Goal: Use online tool/utility: Utilize a website feature to perform a specific function

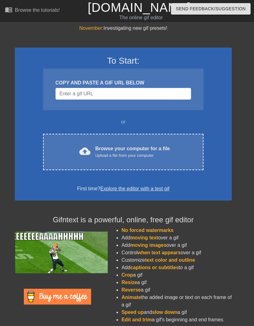
click at [139, 147] on div "Browse your computer for a file Upload a file from your computer" at bounding box center [133, 152] width 75 height 14
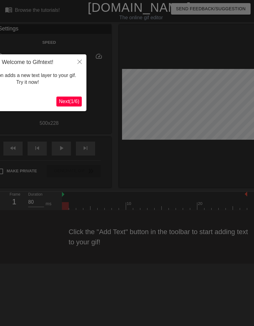
click at [83, 61] on button "Close" at bounding box center [80, 61] width 14 height 14
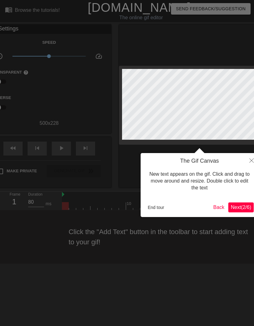
click at [241, 207] on span "Next ( 2 / 6 )" at bounding box center [241, 206] width 20 height 5
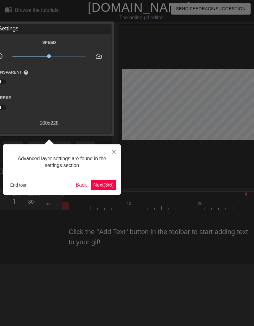
click at [109, 182] on span "Next ( 3 / 6 )" at bounding box center [103, 184] width 20 height 5
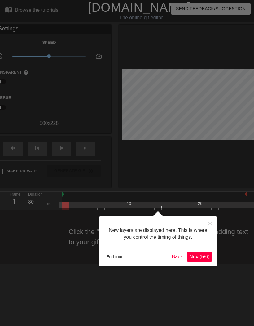
click at [198, 254] on span "Next ( 5 / 6 )" at bounding box center [199, 256] width 20 height 5
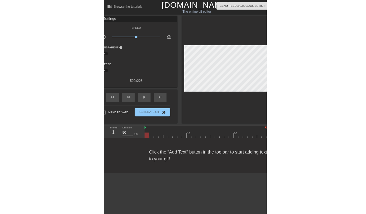
scroll to position [0, 1]
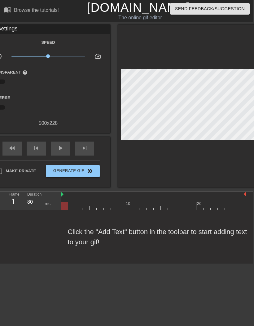
click at [128, 234] on div "Click the "Add Text" button in the toolbar to start adding text to your gif!" at bounding box center [126, 236] width 254 height 53
click at [114, 235] on div "Click the "Add Text" button in the toolbar to start adding text to your gif!" at bounding box center [126, 236] width 254 height 53
click at [89, 242] on div "Click the "Add Text" button in the toolbar to start adding text to your gif!" at bounding box center [126, 236] width 254 height 53
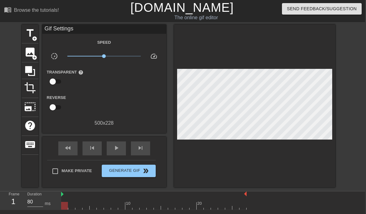
click at [28, 34] on span "title" at bounding box center [30, 33] width 12 height 12
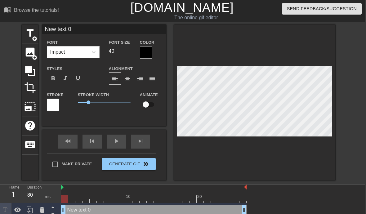
scroll to position [0, 2]
type input "New tex 0"
type textarea "New tex 0"
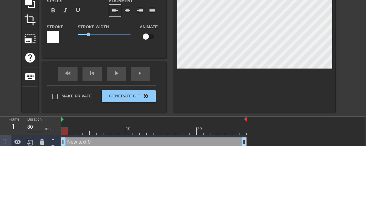
type input "New te 0"
type textarea "New t 0"
type input "New 0"
type textarea "New 0"
type input "New 0"
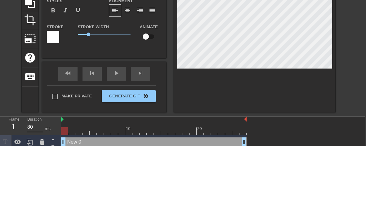
type textarea "Ne 0"
type input "Ne 0"
type textarea "N 0"
type input "N 0"
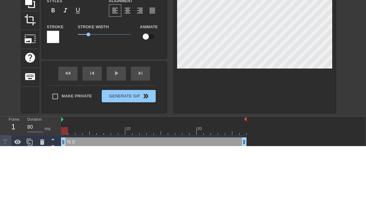
scroll to position [0, 0]
type textarea "0"
type input "0"
type textarea "0"
type input "0"
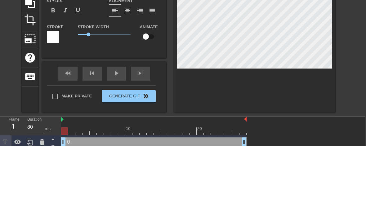
type textarea "0"
type input "B"
type textarea "BA"
type input "BAT"
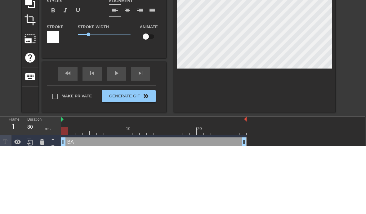
scroll to position [0, 1]
type textarea "BATE"
type input "BATE"
type textarea "BATE"
type input "BATE"
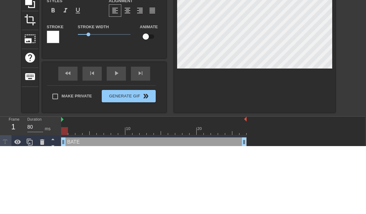
type textarea "BATE I"
type input "BATE I"
type textarea "BATE IM"
type input "BATE IM"
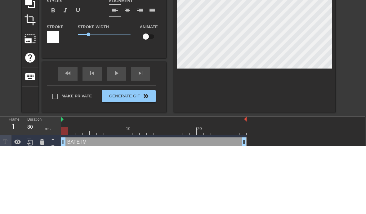
type textarea "BATE IM"
type input "BATE IM"
type textarea "BATE IM T"
type input "BATE IM T"
type textarea "BATE IM TH"
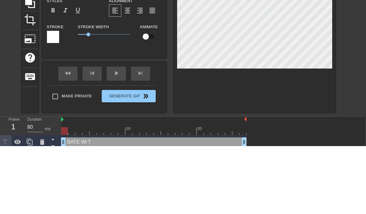
type input "BATE IM TH"
type textarea "BATE IM THI"
type input "BATE IM THIN"
type textarea "BATE IM THINK"
type input "BATE IM THINK"
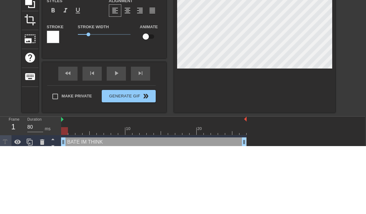
type textarea "BATE IM THINKI"
type input "BATE IM THINKI"
type textarea "[PERSON_NAME] IM THINKIN"
type input "[PERSON_NAME] IM THINKIN"
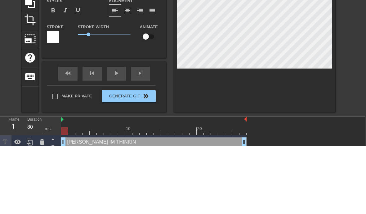
type textarea "BATE IM THINKING"
type input "BATE IM THINKING"
type textarea "BATE IM THINKING O"
type input "BATE IM THINKING O"
type textarea "BATE IM THINKING OF"
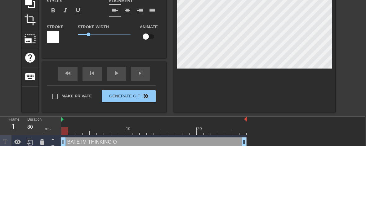
type input "BATE IM THINKING OF"
type textarea "BATE IM THINKING OF"
type input "BATE IM THINKING OF"
type textarea "BATE IM THINKING OF Y"
type input "BATE IM THINKING OF Y"
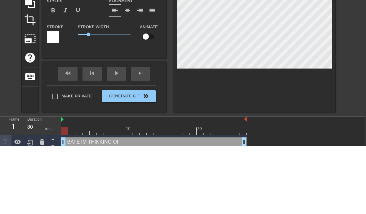
scroll to position [0, 4]
type textarea "BATE IM THINKING OF YO"
type input "BATE IM THINKING OF YO"
type textarea "BATE IM THINKING OF YOU"
type input "BATE IM THINKING OF YOU"
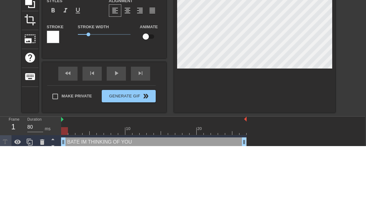
type textarea "BATE IM THINKING OF YOU"
type input "BATE IM THINKING OF YOU"
type textarea "BATE IM THINKING OF YOU"
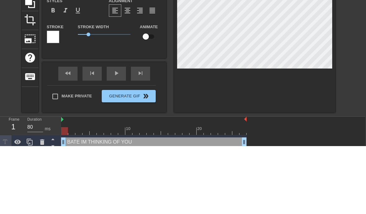
type input "BATE IM THINKING OF YOU"
type textarea "BATE IM THINKING OF YOU"
click at [254, 75] on div at bounding box center [254, 102] width 161 height 156
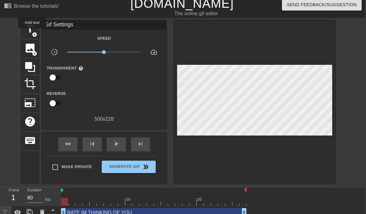
click at [33, 33] on span "add_circle" at bounding box center [34, 34] width 5 height 5
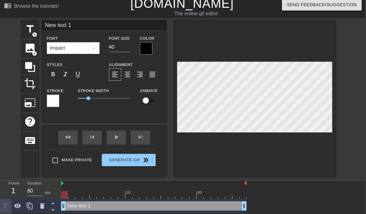
click at [128, 75] on span "format_align_center" at bounding box center [127, 74] width 7 height 7
click at [45, 203] on icon at bounding box center [41, 205] width 7 height 7
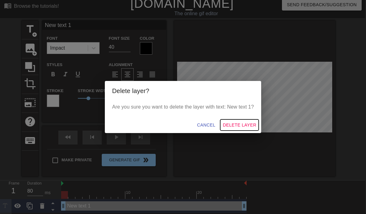
click at [236, 129] on button "Delete Layer" at bounding box center [239, 124] width 38 height 11
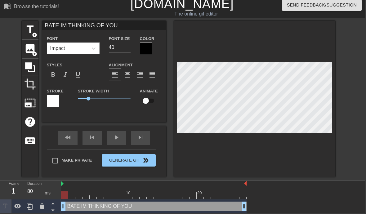
click at [145, 47] on div at bounding box center [146, 48] width 12 height 12
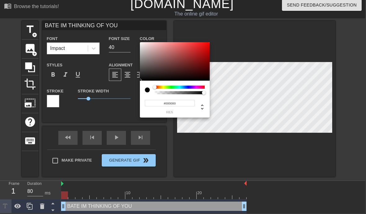
type input "BATE IM THINKING OF YOU"
type input "#AB9090"
type input "BATE IM THINKING OF YOU"
type input "#CBB5B5"
type input "BATE IM THINKING OF YOU"
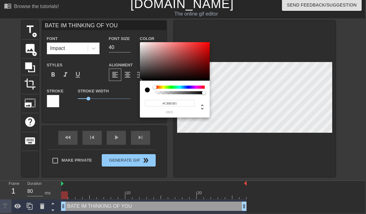
type input "#D6CECE"
type input "BATE IM THINKING OF YOU"
type input "#E2E2E2"
type input "BATE IM THINKING OF YOU"
type input "#ECECEC"
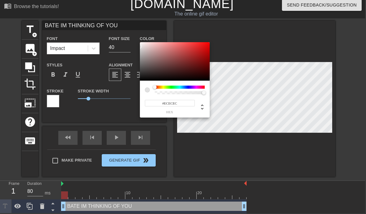
type input "BATE IM THINKING OF YOU"
type input "#EFEFEF"
type input "BATE IM THINKING OF YOU"
type input "#F1F1F1"
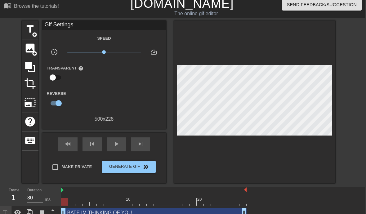
click at [60, 104] on input "checkbox" at bounding box center [58, 103] width 35 height 12
checkbox input "false"
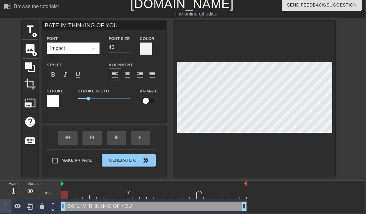
click at [54, 102] on div at bounding box center [53, 101] width 12 height 12
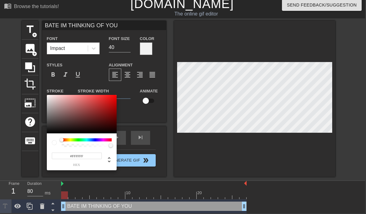
type input "BATE IM THINKING OF YOU"
type input "#B35555"
type input "BATE IM THINKING OF YOU"
type input "#AD5252"
type input "BATE IM THINKING OF YOU"
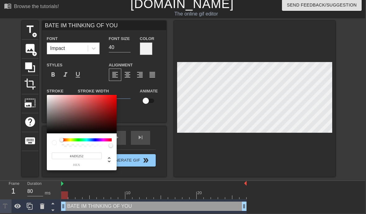
type input "#4C1616"
type input "BATE IM THINKING OF YOU"
type input "#200505"
type input "BATE IM THINKING OF YOU"
type input "#100101"
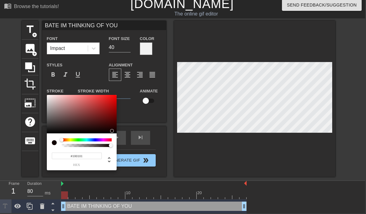
type input "BATE IM THINKING OF YOU"
type input "#080000"
type input "BATE IM THINKING OF YOU"
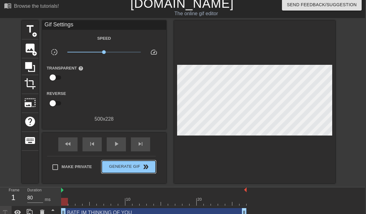
click at [132, 168] on span "Generate Gif double_arrow" at bounding box center [128, 166] width 49 height 7
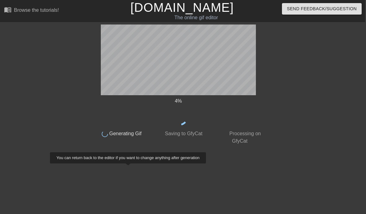
scroll to position [0, 1]
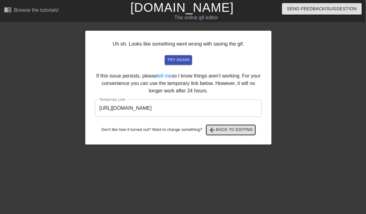
click at [237, 131] on span "arrow_back Back to Editing" at bounding box center [231, 129] width 44 height 7
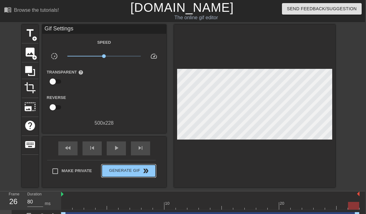
click at [135, 173] on span "Generate Gif double_arrow" at bounding box center [128, 170] width 49 height 7
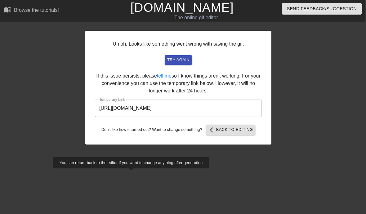
click at [187, 9] on link "[DOMAIN_NAME]" at bounding box center [181, 8] width 103 height 14
